Goal: Task Accomplishment & Management: Manage account settings

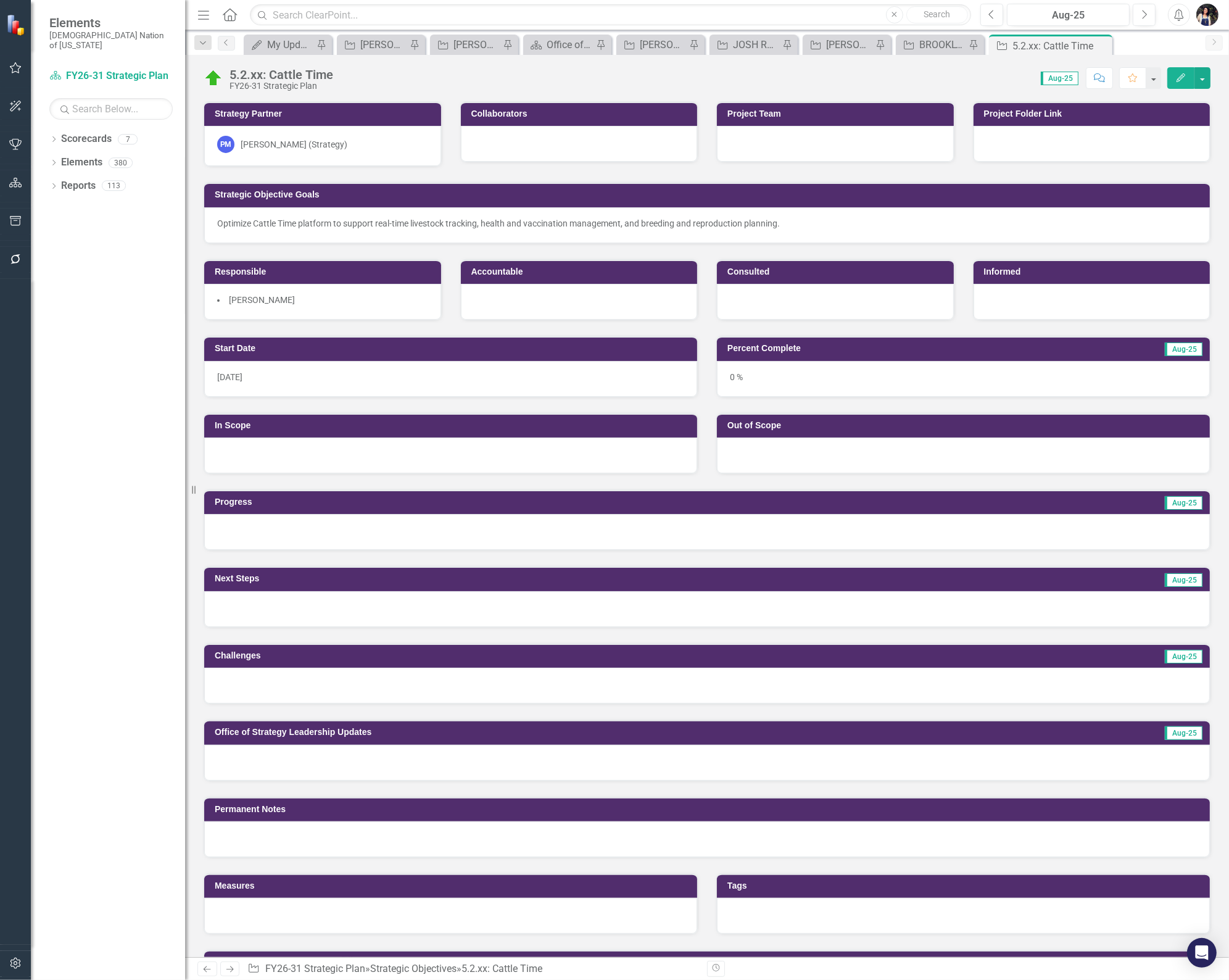
click at [340, 72] on div "Score: N/A Aug-25 Completed Comment Favorite Edit" at bounding box center [775, 78] width 871 height 21
click at [266, 72] on div "5.2.xx: Cattle Time" at bounding box center [281, 74] width 103 height 14
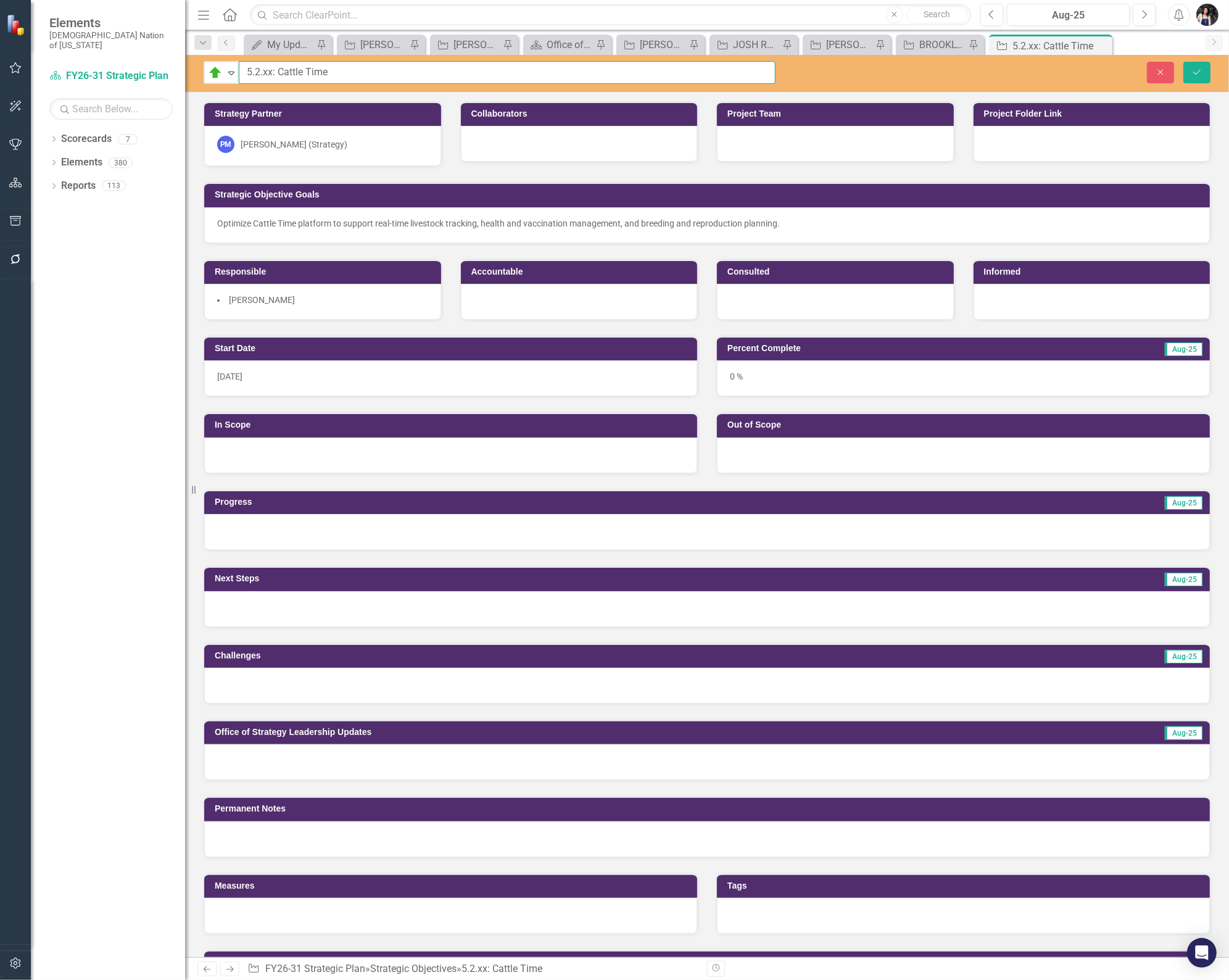
click at [266, 72] on input "5.2.xx: Cattle Time" at bounding box center [507, 72] width 537 height 23
type input "[DATE]: Cattle Time"
click at [1199, 66] on button "Save" at bounding box center [1197, 72] width 27 height 21
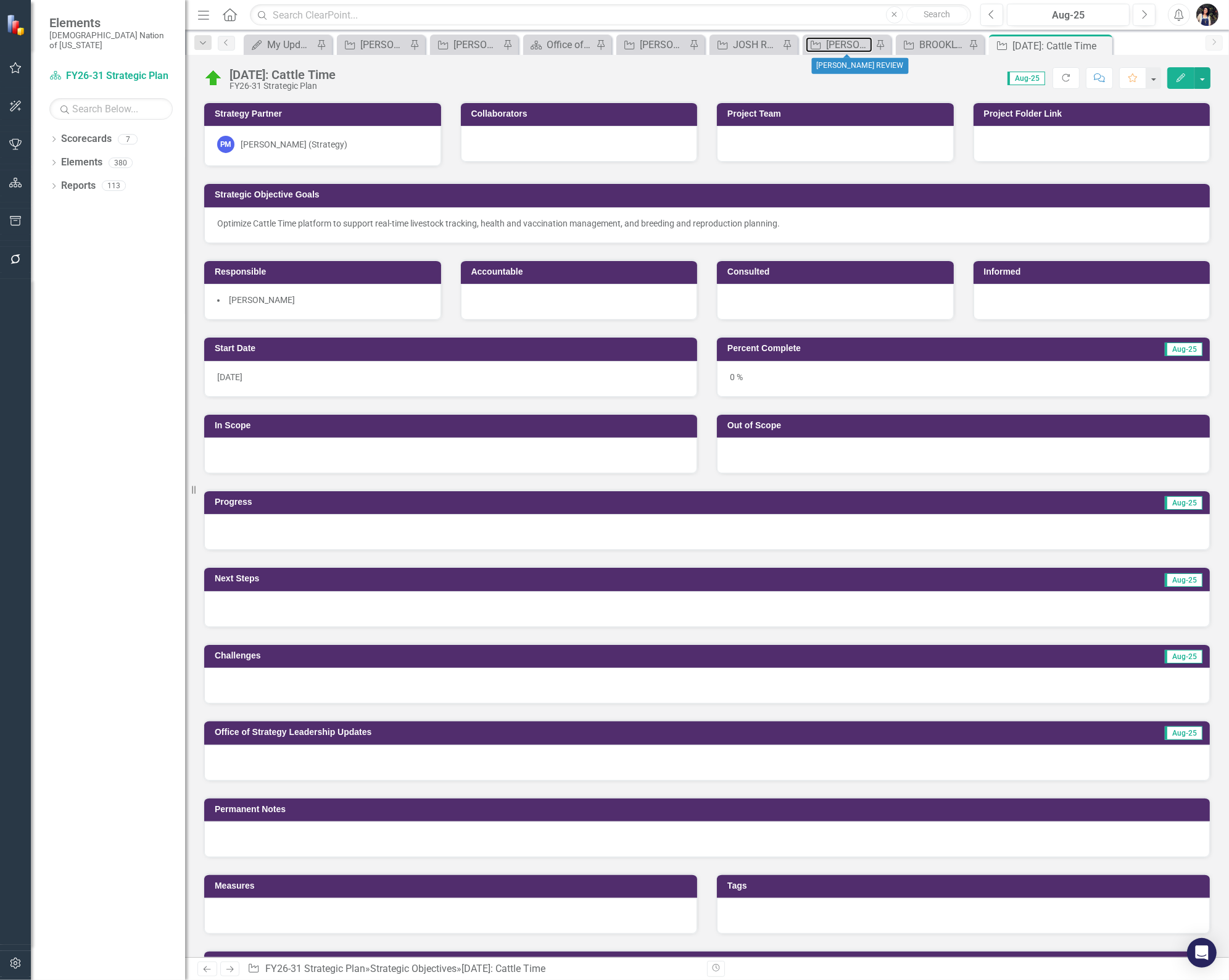
click at [850, 46] on div "[PERSON_NAME] REVIEW" at bounding box center [849, 45] width 46 height 15
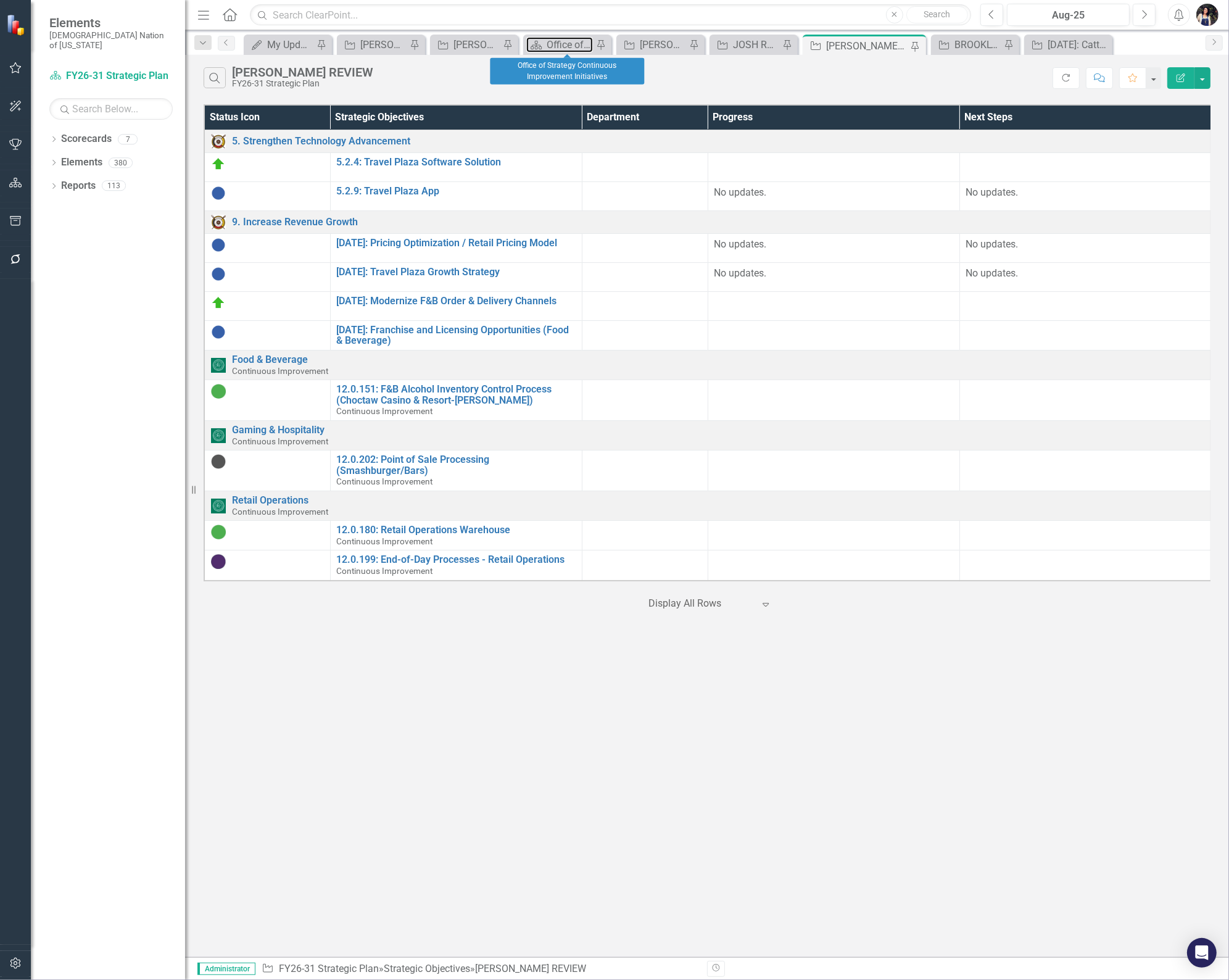
click at [565, 41] on div "Office of Strategy Continuous Improvement Initiatives" at bounding box center [570, 45] width 46 height 15
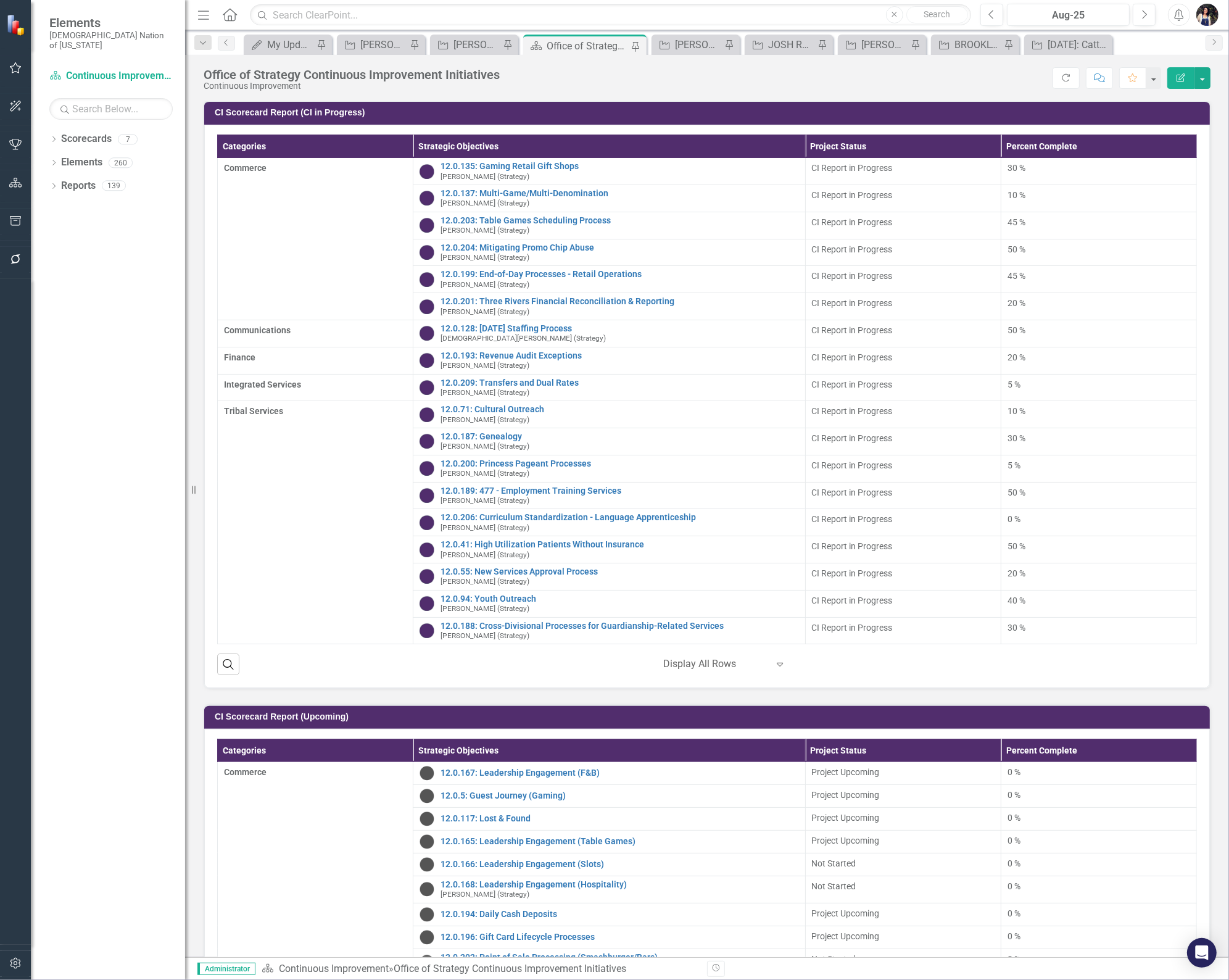
scroll to position [1165, 0]
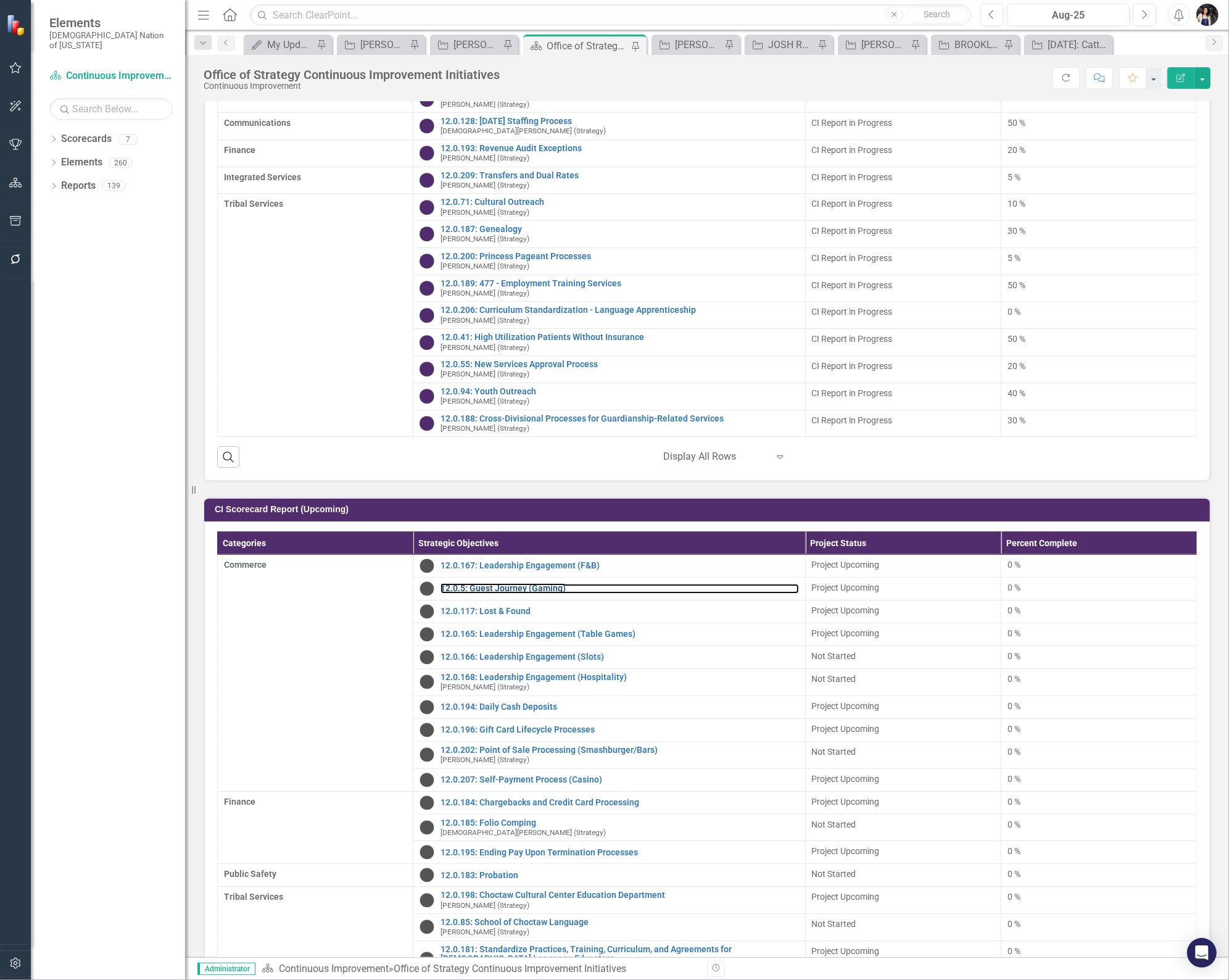
click at [501, 585] on link "12.0.5: Guest Journey (Gaming)" at bounding box center [619, 588] width 358 height 9
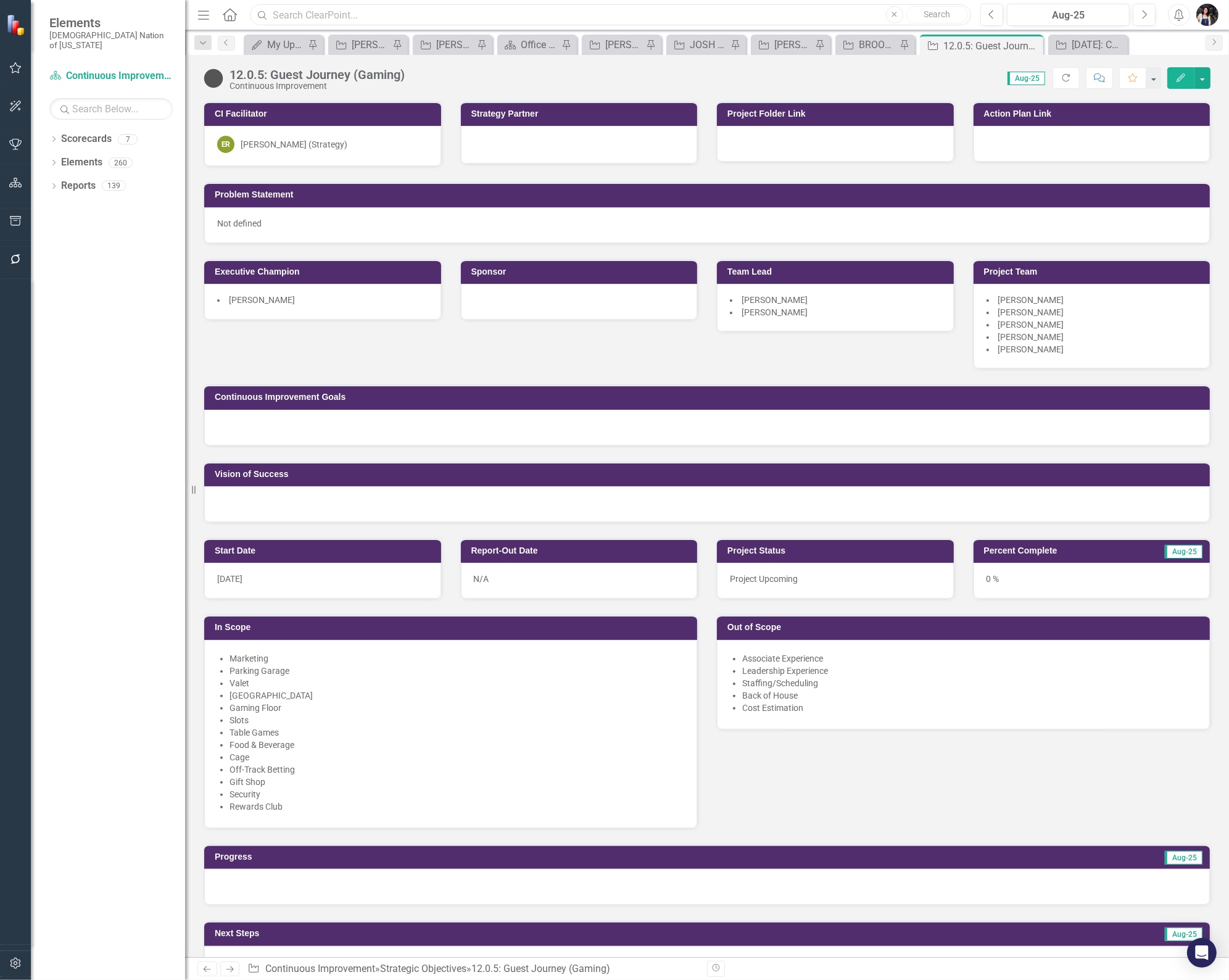
click at [311, 15] on input "text" at bounding box center [610, 14] width 721 height 21
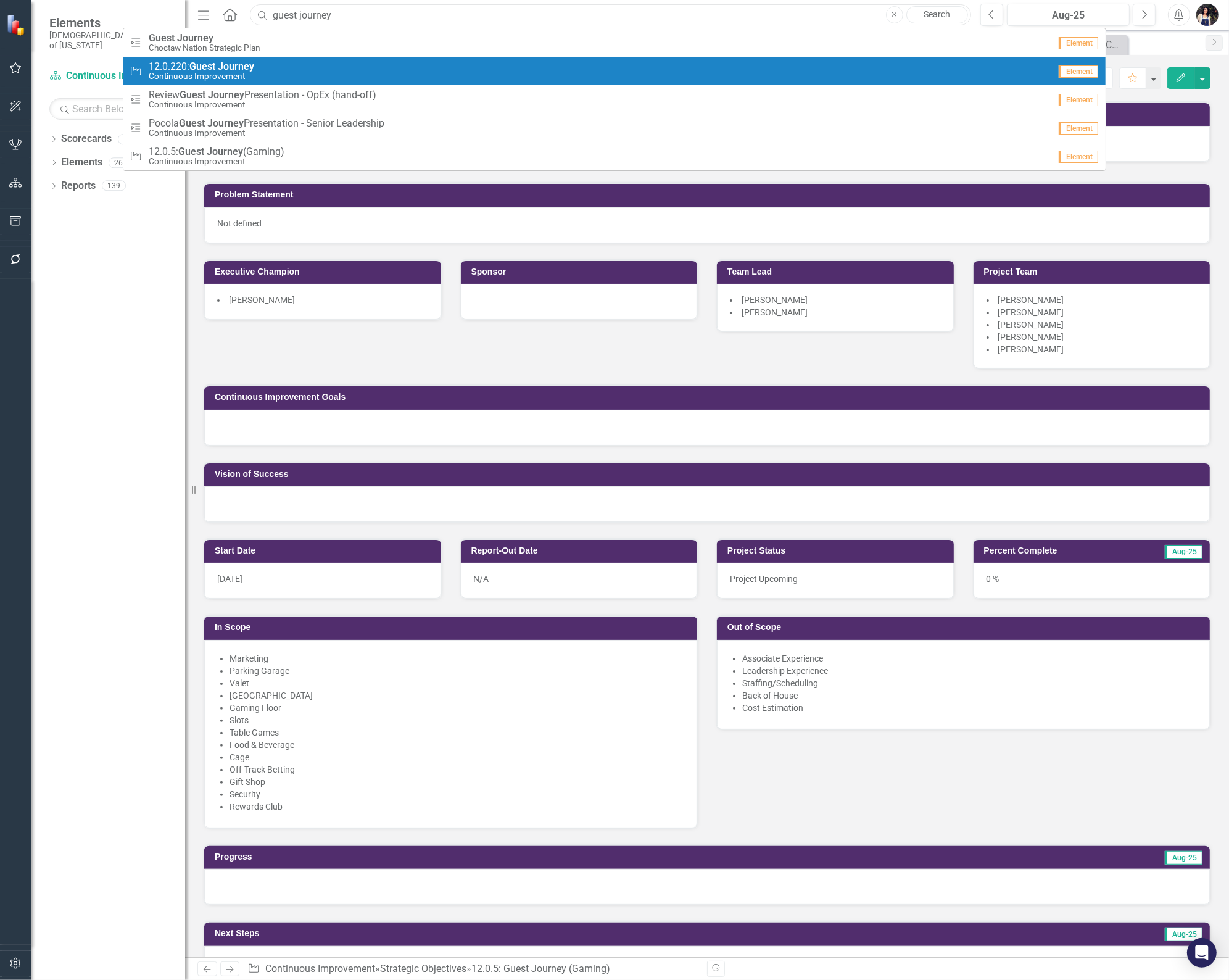
type input "guest journey"
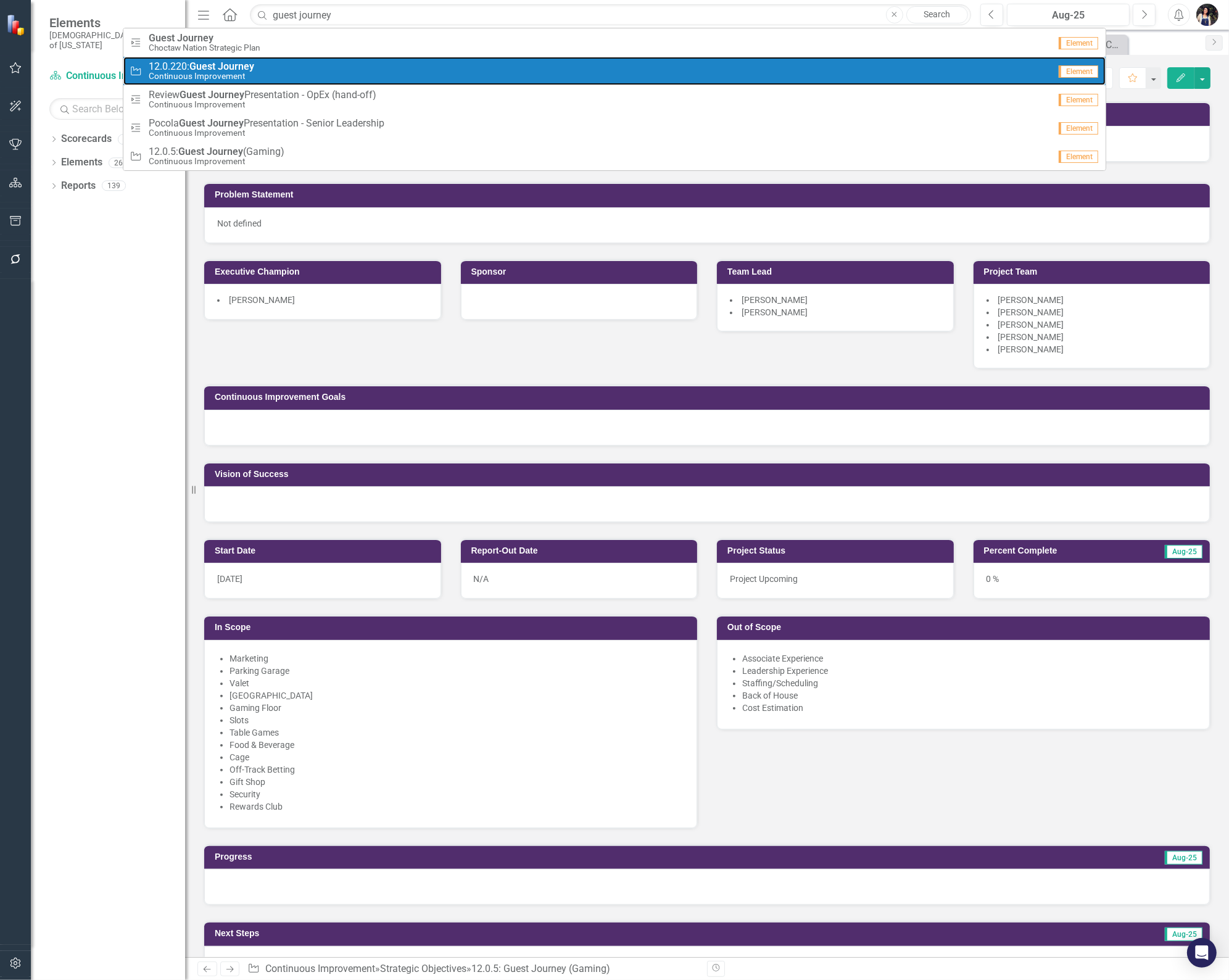
click at [223, 63] on strong "Journey" at bounding box center [236, 66] width 37 height 12
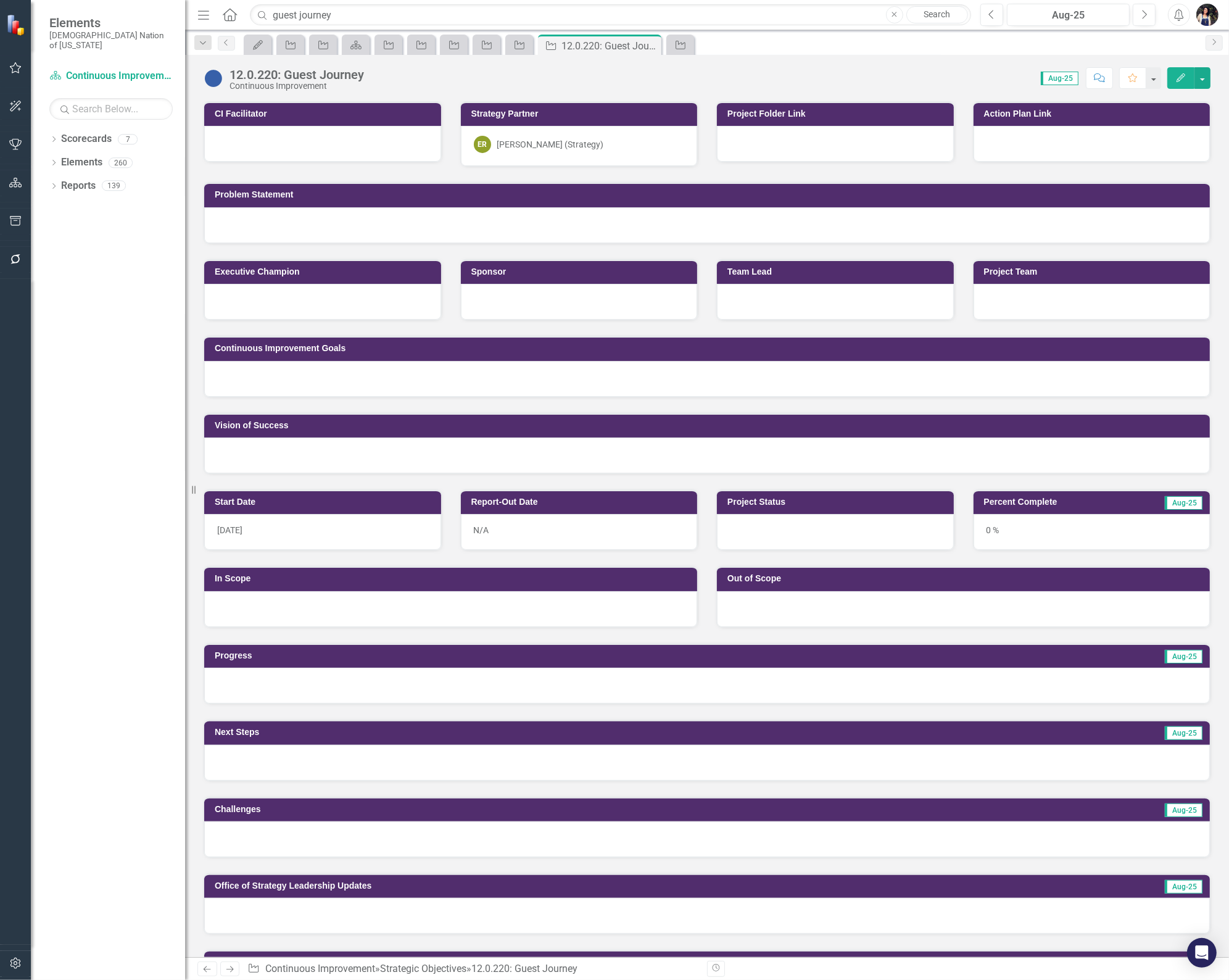
click at [205, 40] on icon "Dropdown" at bounding box center [203, 43] width 11 height 9
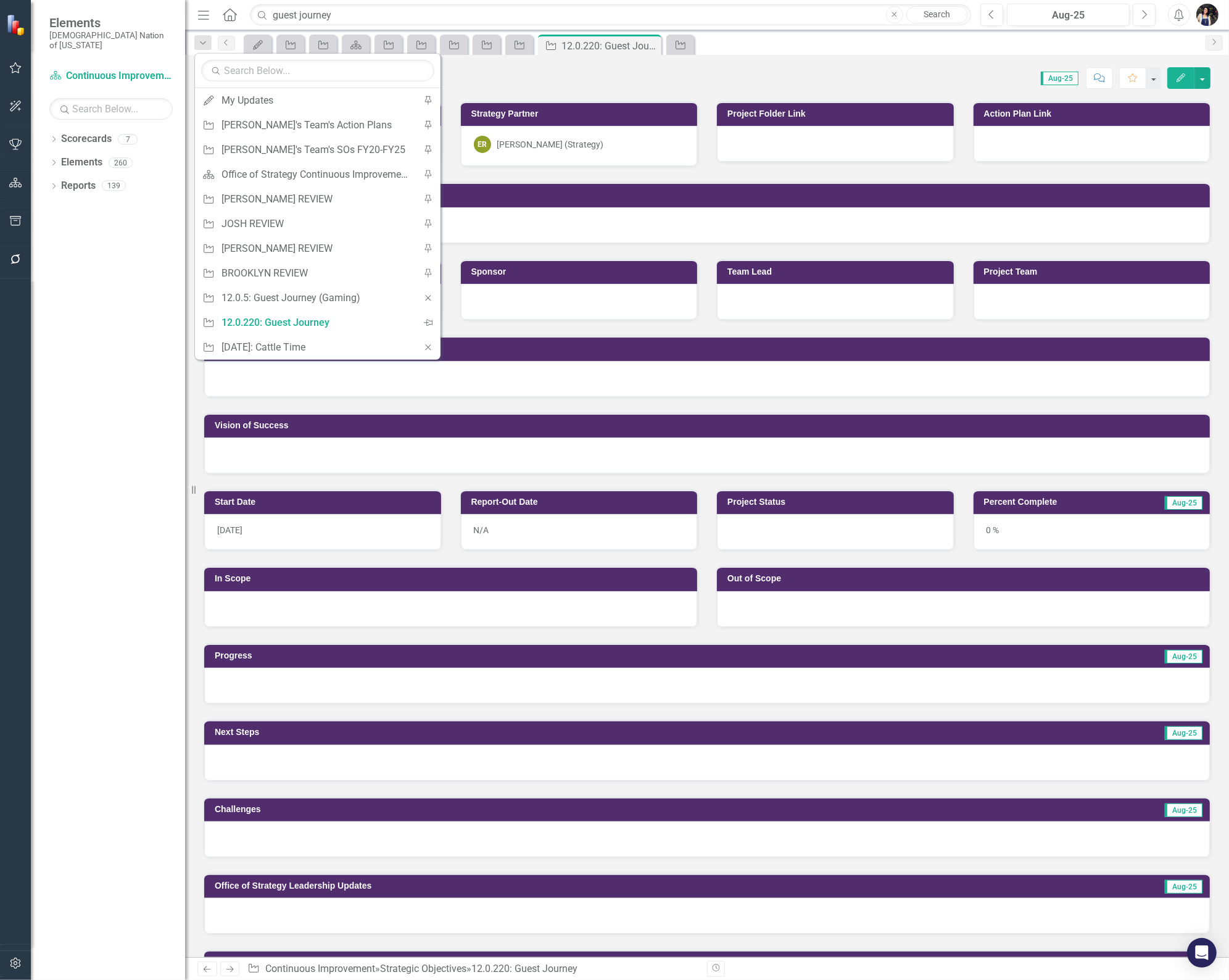
drag, startPoint x: 478, startPoint y: 72, endPoint x: 472, endPoint y: 76, distance: 7.2
click at [478, 72] on div "Score: 0.00 Aug-25 Completed Comment Favorite Edit" at bounding box center [790, 78] width 841 height 21
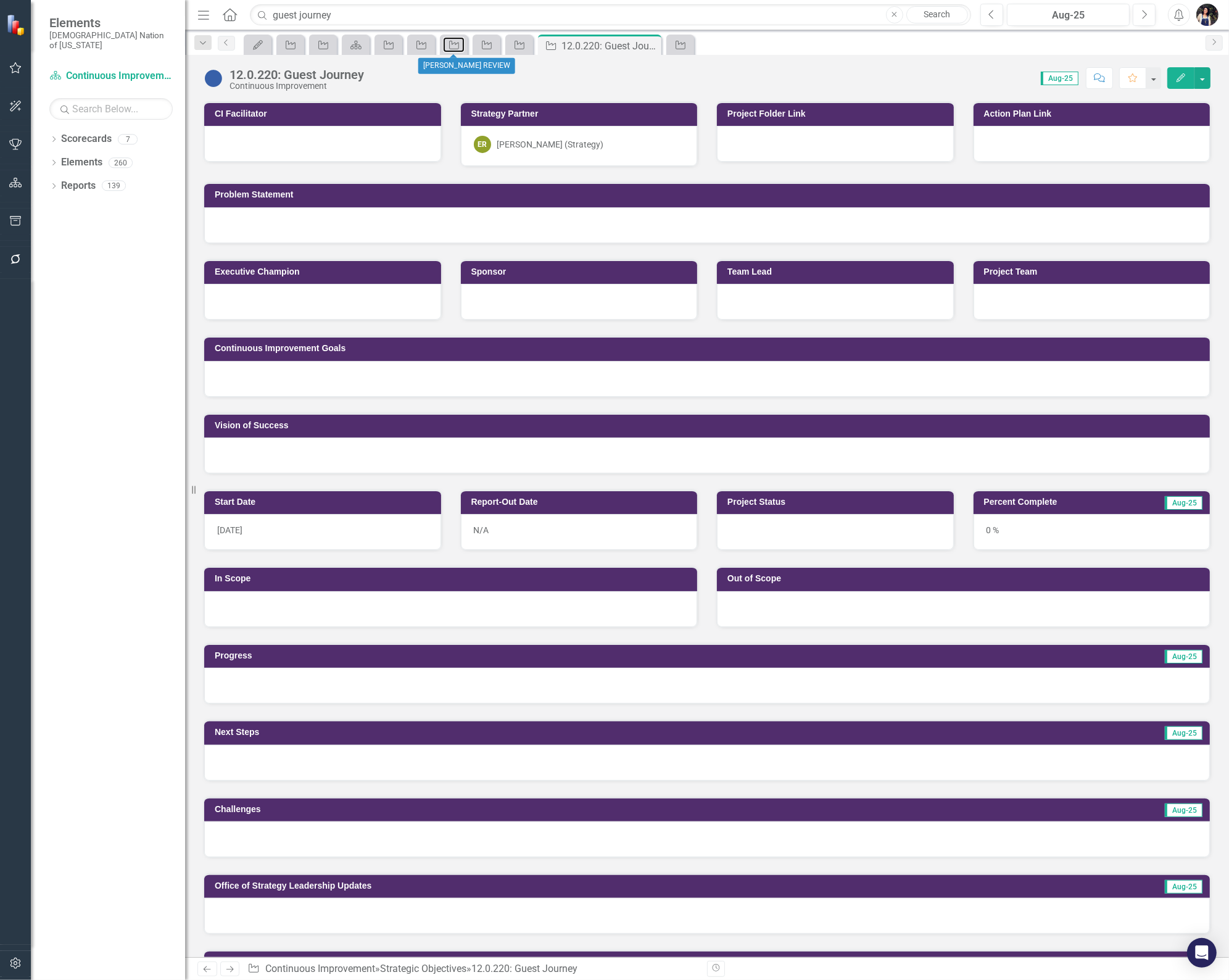
click at [457, 50] on div "Strategic Objective" at bounding box center [451, 45] width 17 height 15
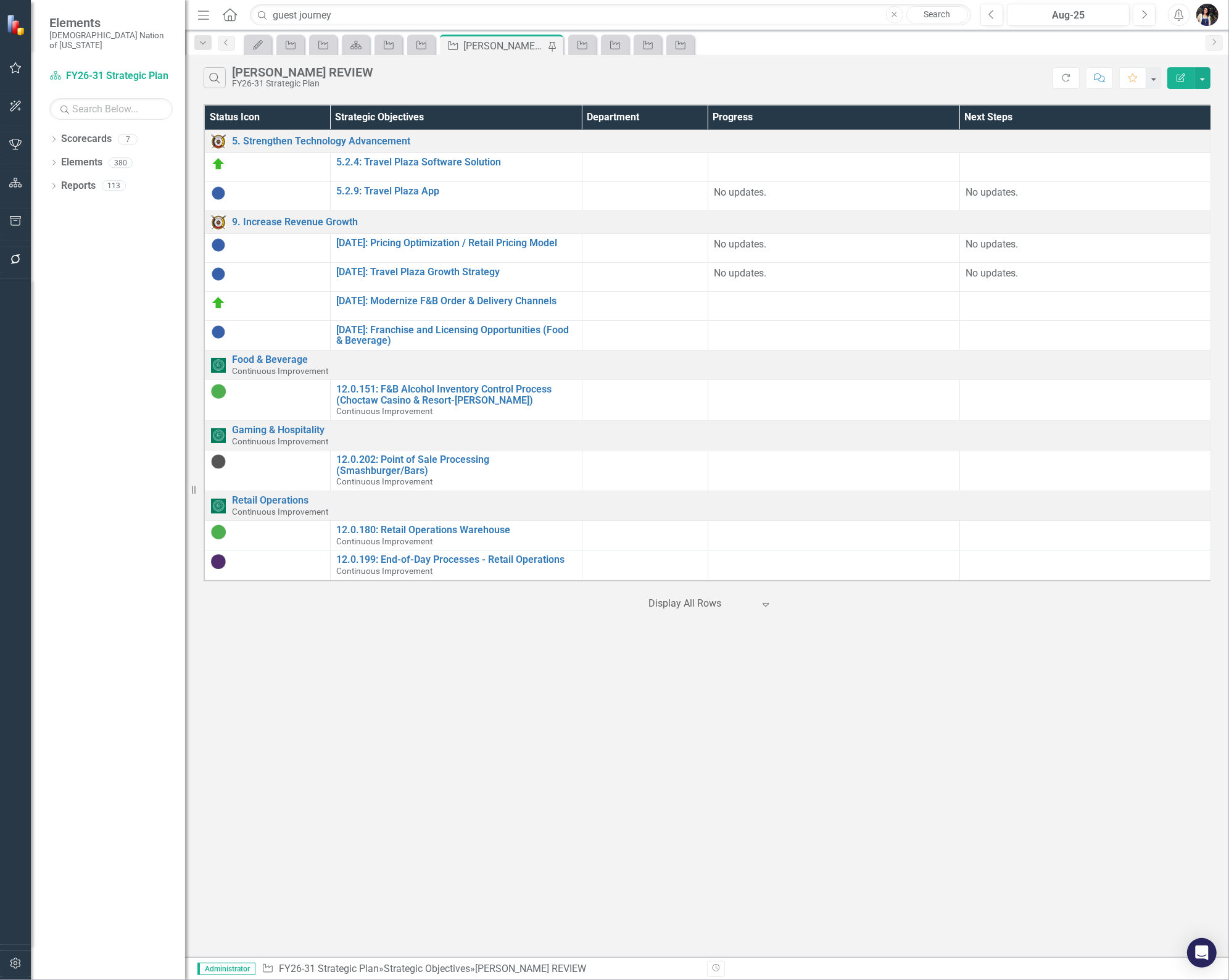
click at [639, 170] on div at bounding box center [646, 163] width 113 height 14
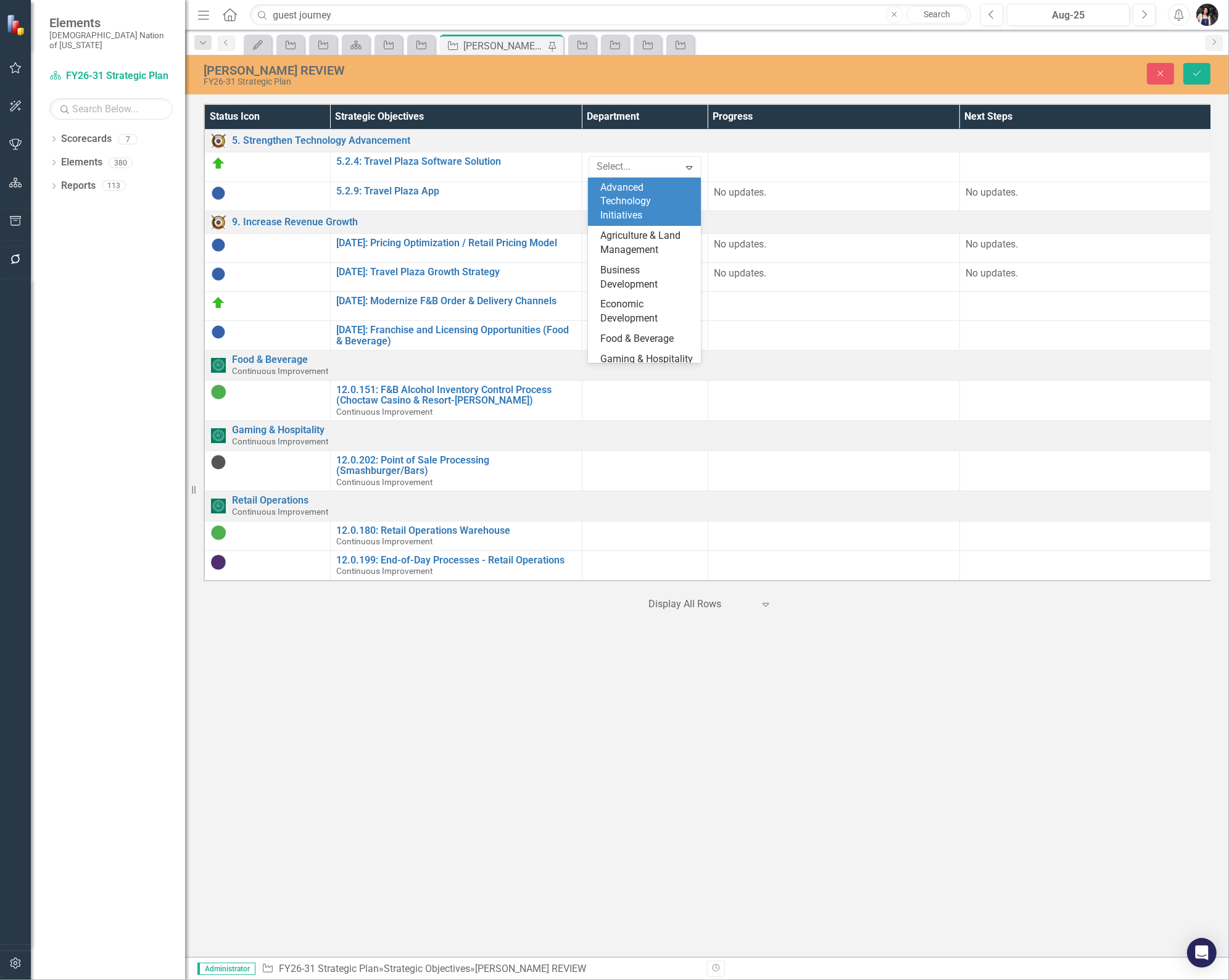
click at [639, 170] on div at bounding box center [636, 167] width 88 height 17
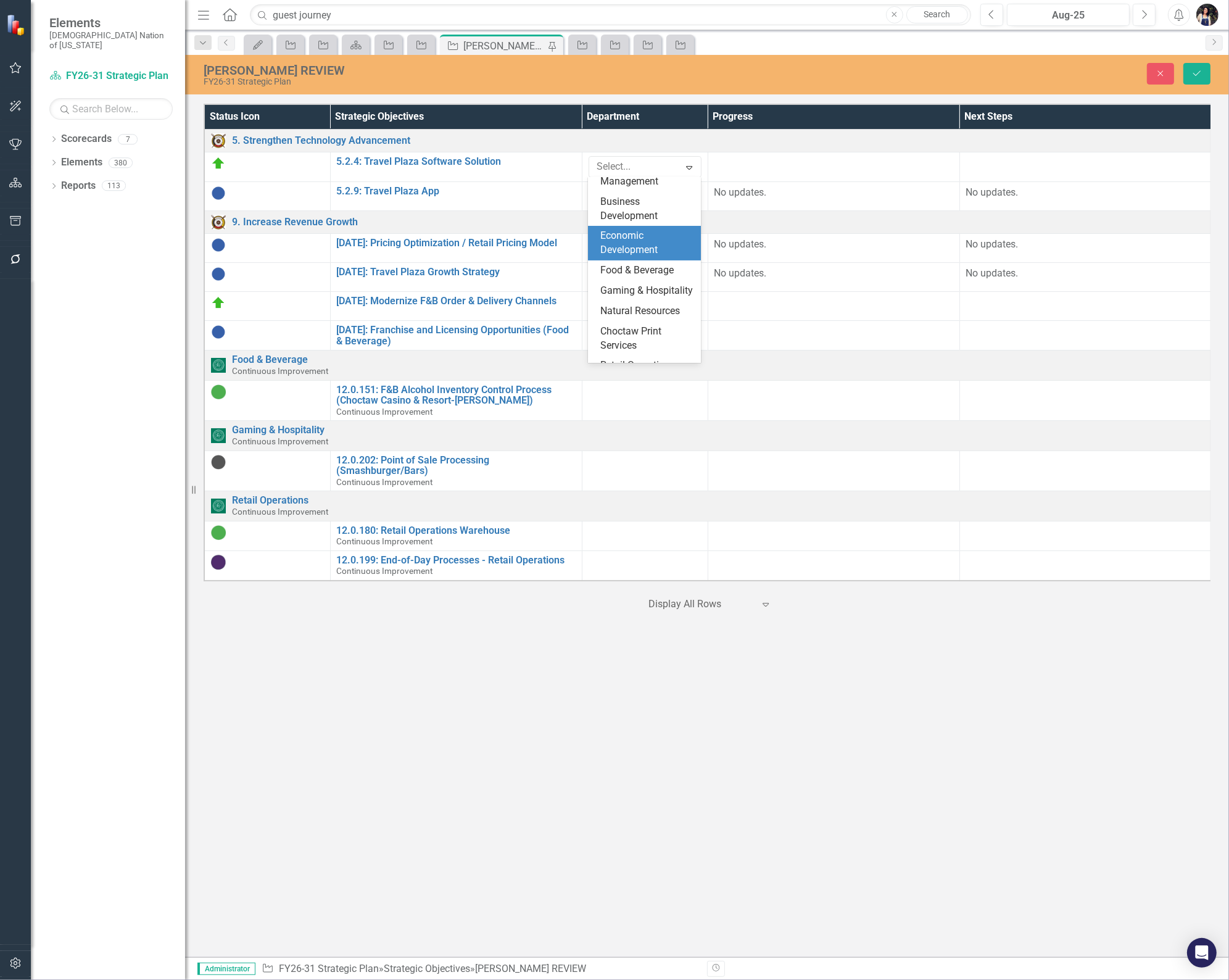
scroll to position [137, 0]
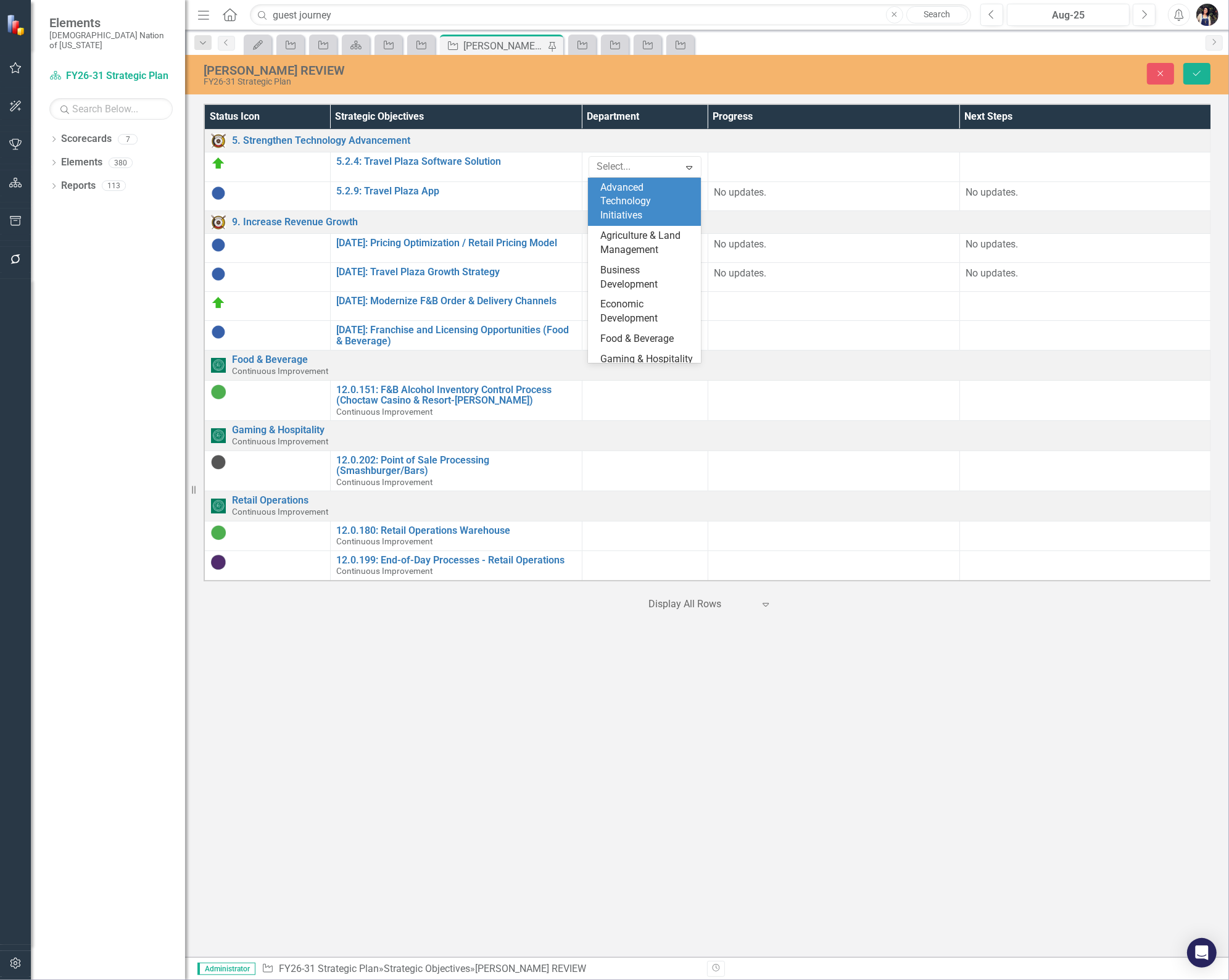
click at [692, 170] on icon "Expand" at bounding box center [689, 167] width 12 height 10
click at [668, 174] on div at bounding box center [636, 167] width 88 height 17
click at [683, 164] on icon "Expand" at bounding box center [689, 167] width 12 height 10
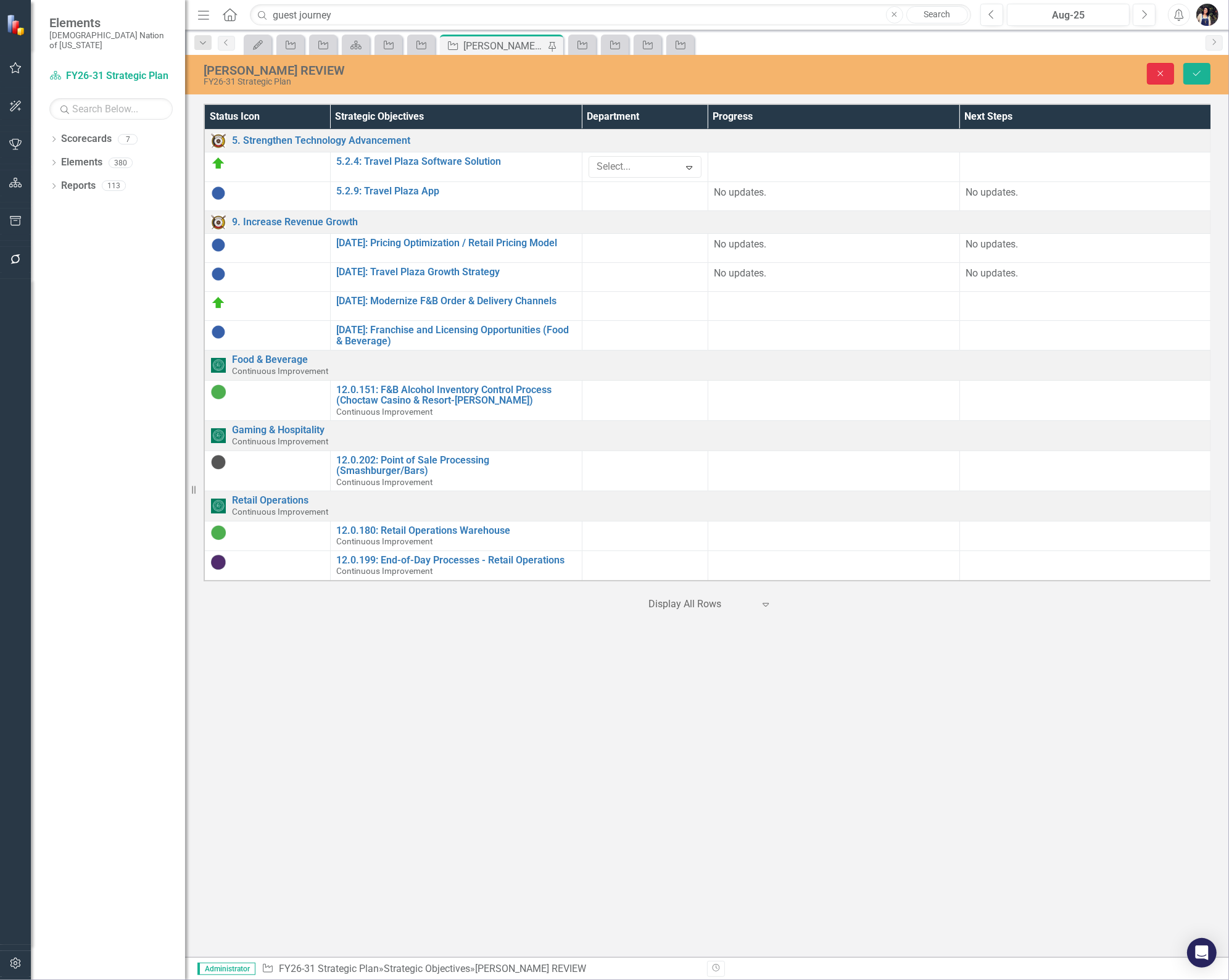
click at [1168, 77] on button "Close" at bounding box center [1160, 73] width 27 height 21
